Goal: Information Seeking & Learning: Compare options

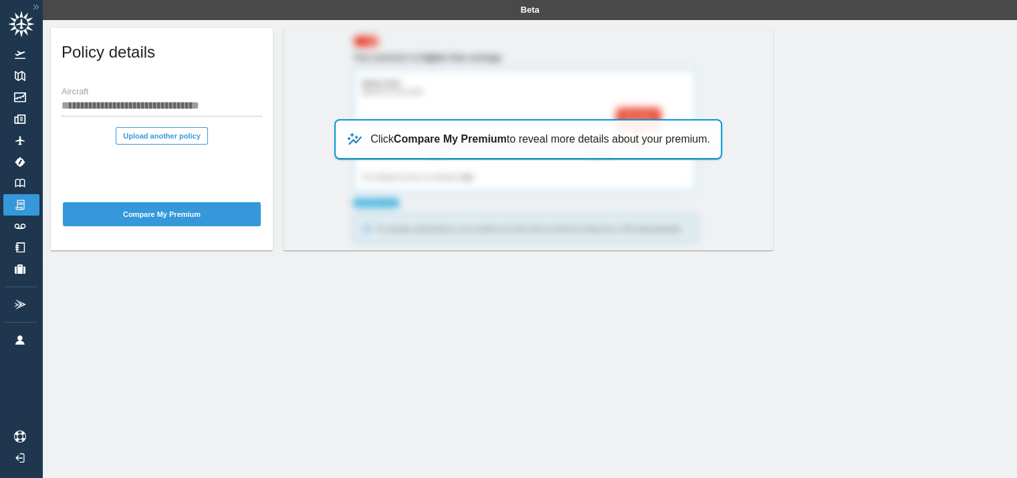
click at [399, 135] on b "Compare My Premium" at bounding box center [450, 138] width 113 height 11
click at [153, 209] on button "Compare My Premium" at bounding box center [162, 214] width 198 height 24
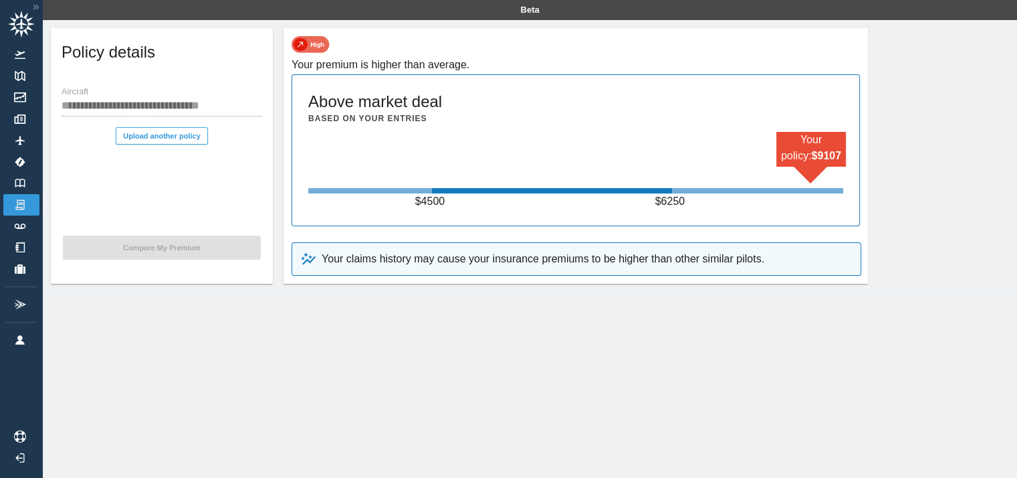
click at [178, 132] on button "Upload another policy" at bounding box center [162, 135] width 92 height 17
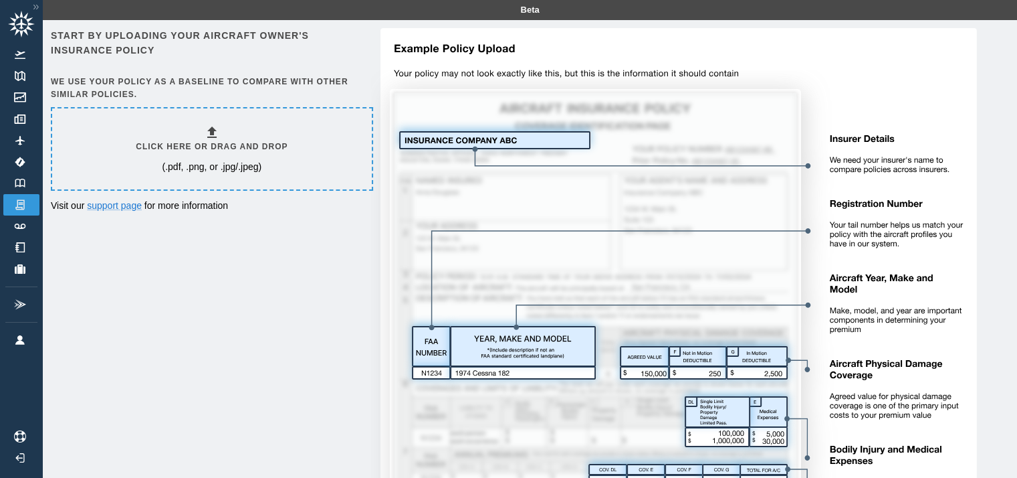
click at [506, 137] on img at bounding box center [674, 340] width 607 height 625
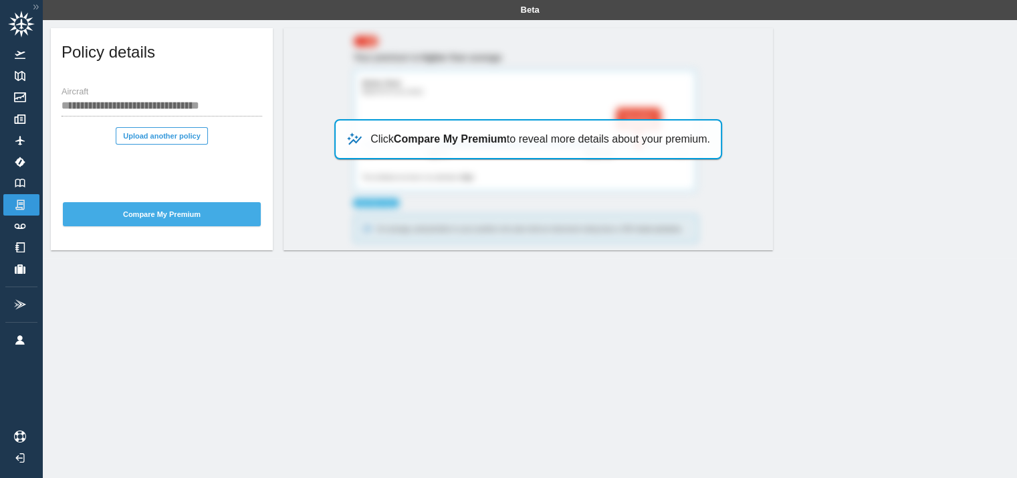
click at [209, 212] on button "Compare My Premium" at bounding box center [162, 214] width 198 height 24
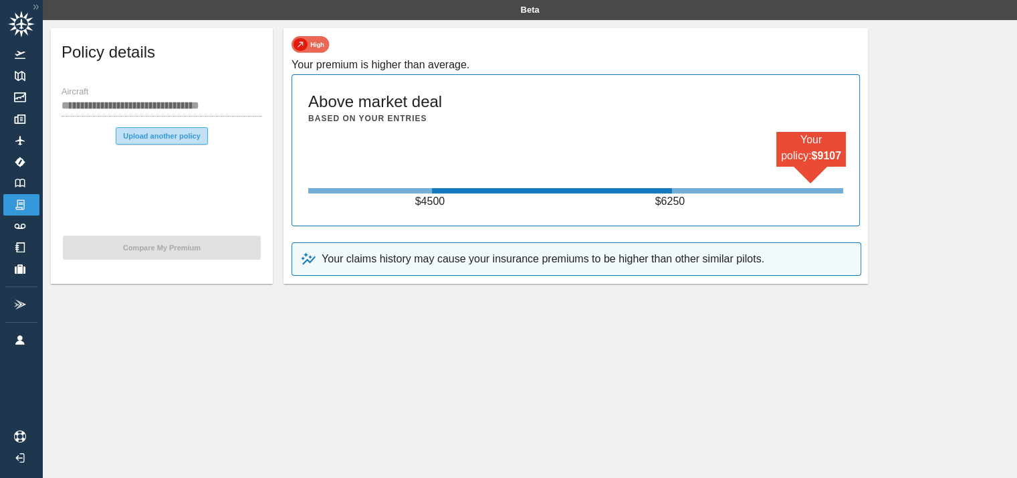
click at [169, 129] on button "Upload another policy" at bounding box center [162, 135] width 92 height 17
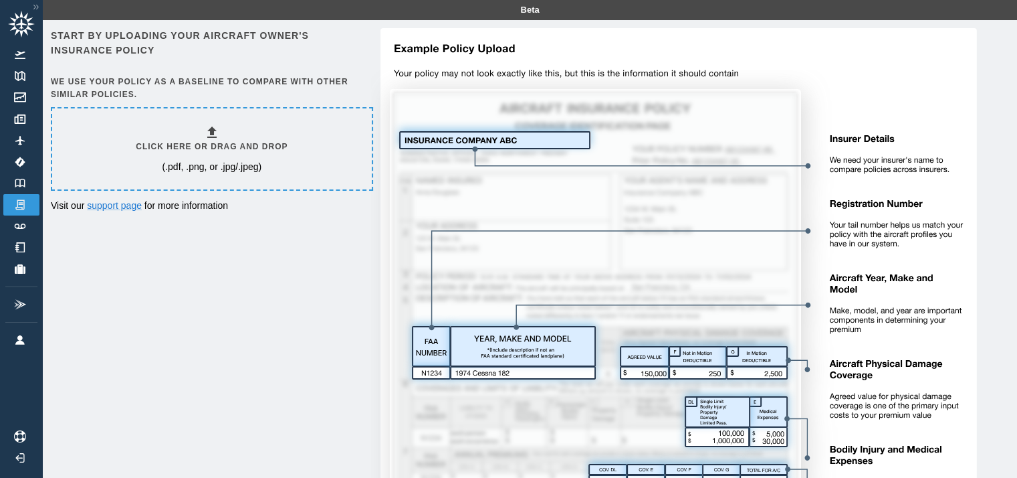
click at [213, 133] on icon at bounding box center [211, 131] width 9 height 11
